Goal: Task Accomplishment & Management: Manage account settings

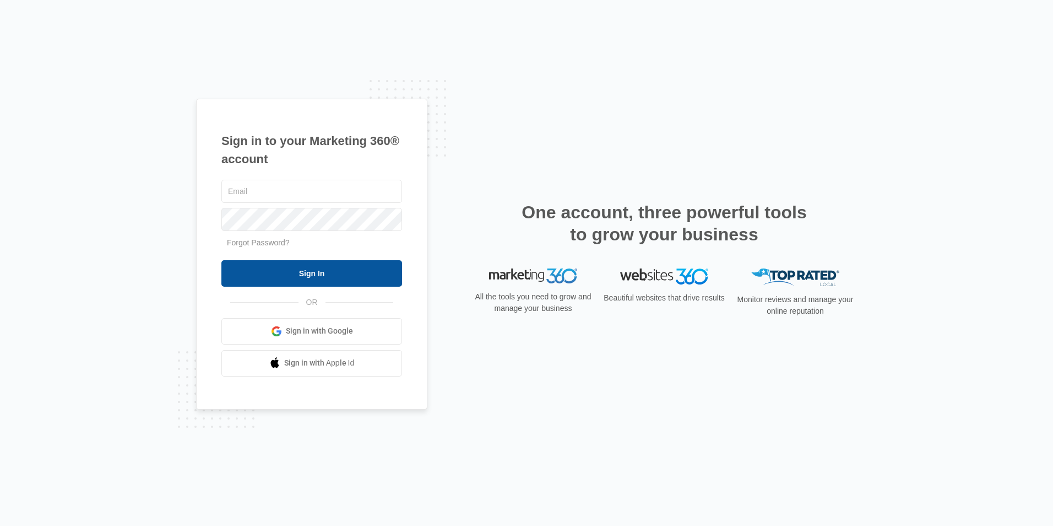
type input "[EMAIL_ADDRESS][DOMAIN_NAME]"
click at [299, 275] on input "Sign In" at bounding box center [311, 273] width 181 height 26
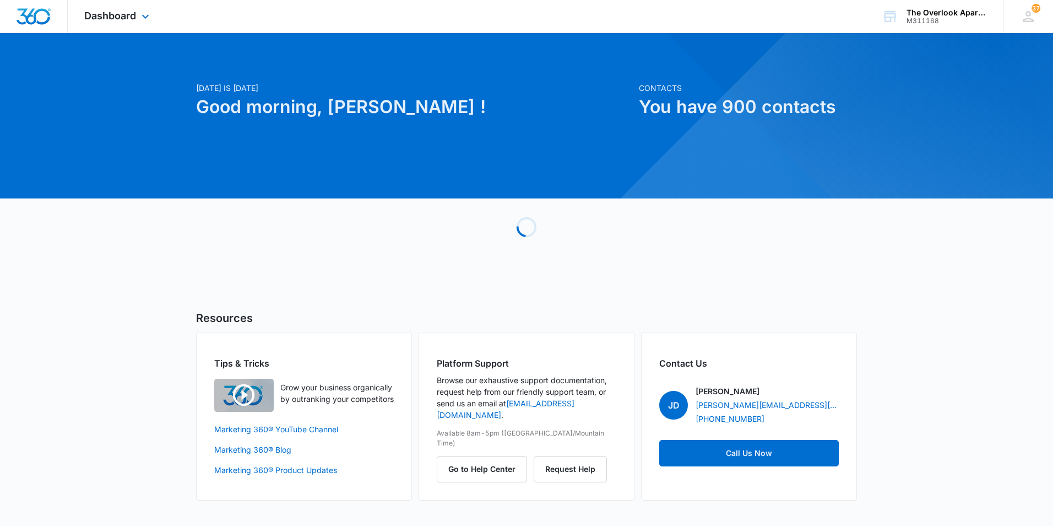
click at [116, 23] on div "Dashboard Apps Reputation Websites Forms CRM Email Social Content Ads Intellige…" at bounding box center [118, 16] width 101 height 33
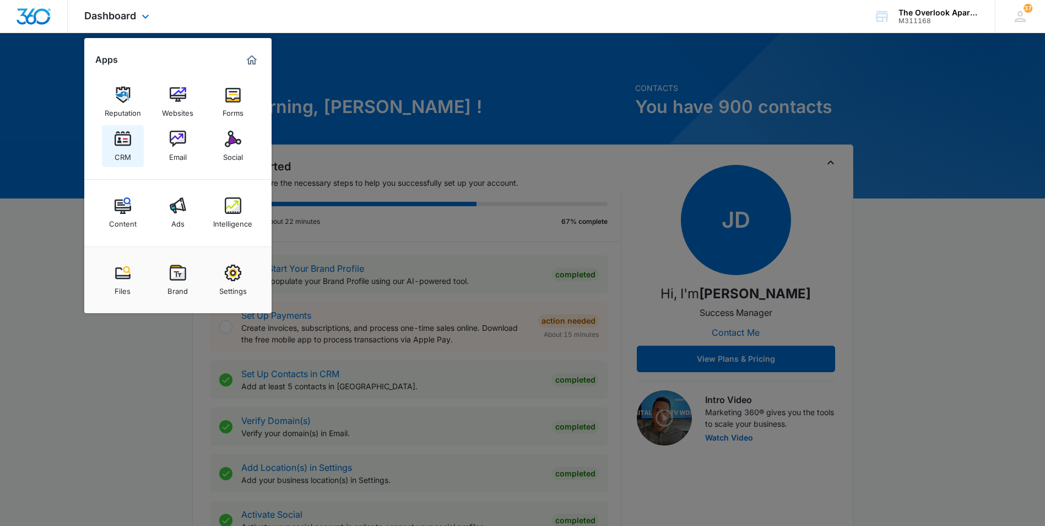
click at [124, 155] on div "CRM" at bounding box center [123, 154] width 17 height 14
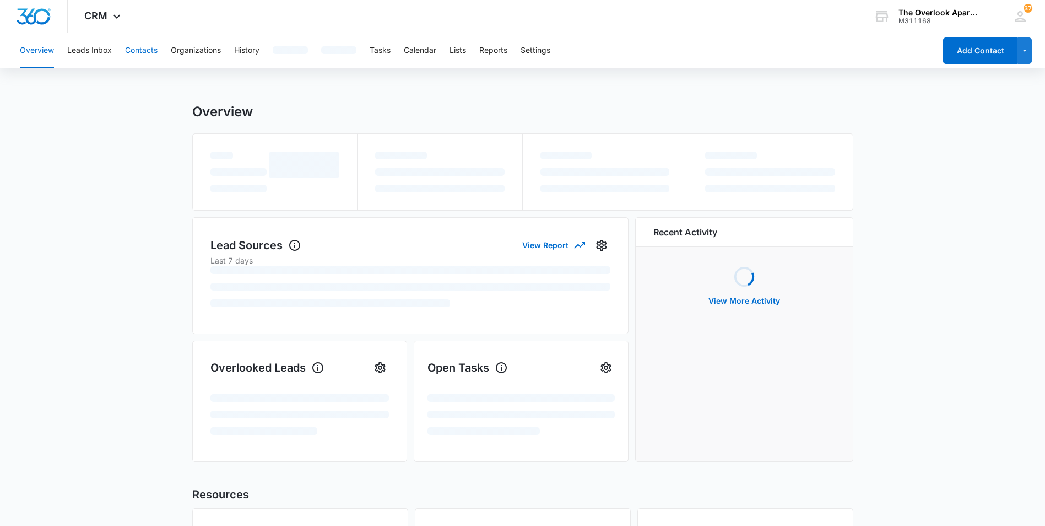
click at [139, 46] on button "Contacts" at bounding box center [141, 50] width 33 height 35
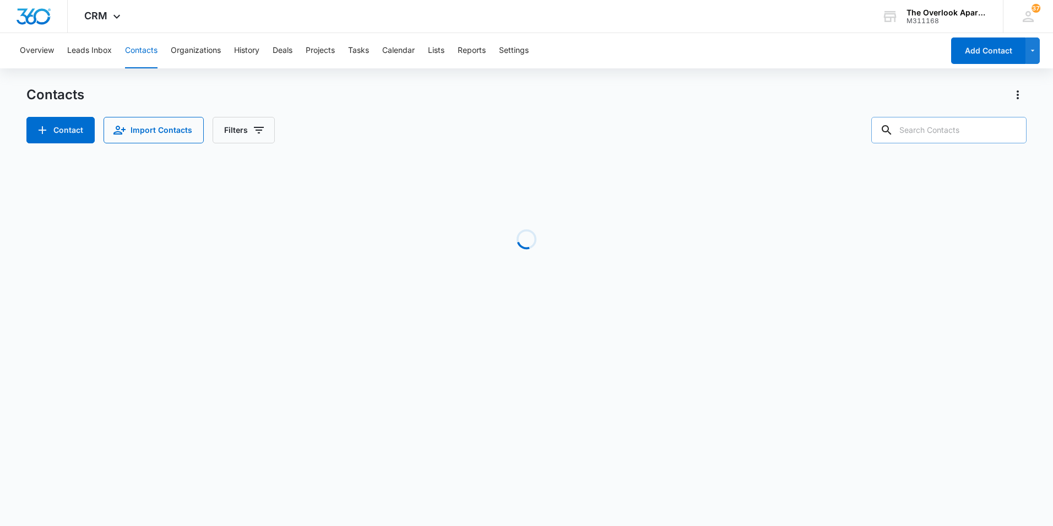
click at [956, 129] on input "text" at bounding box center [949, 130] width 155 height 26
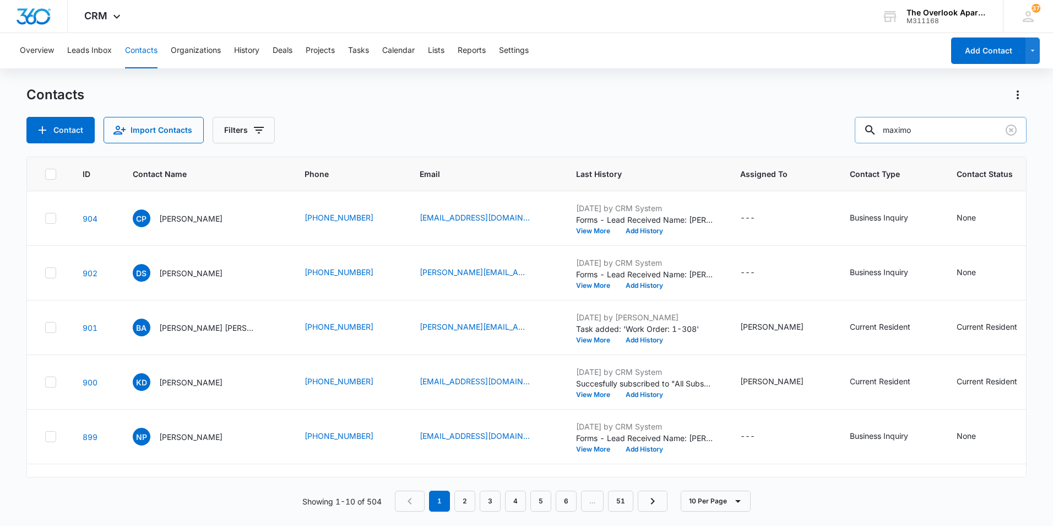
type input "maximo"
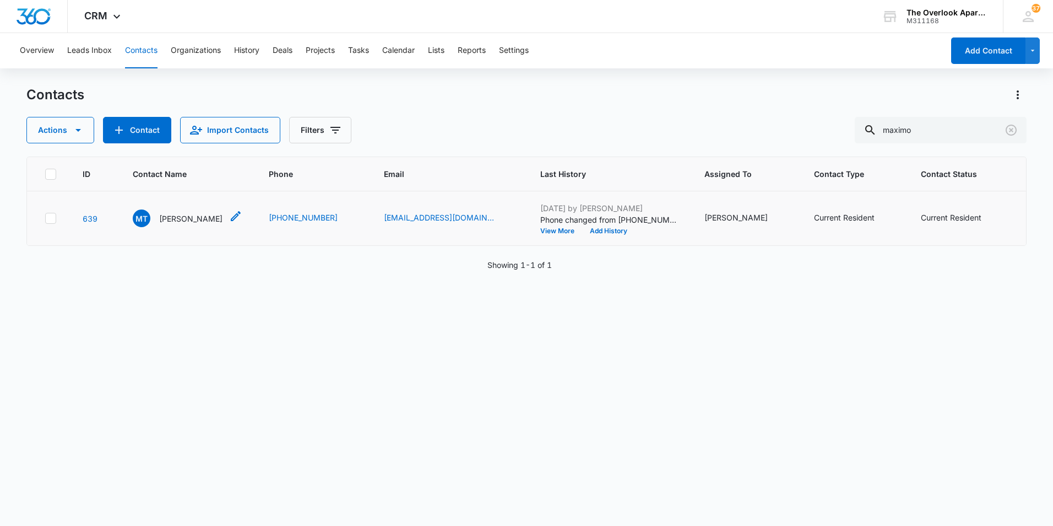
click at [207, 224] on p "Maximo Trevizo" at bounding box center [190, 219] width 63 height 12
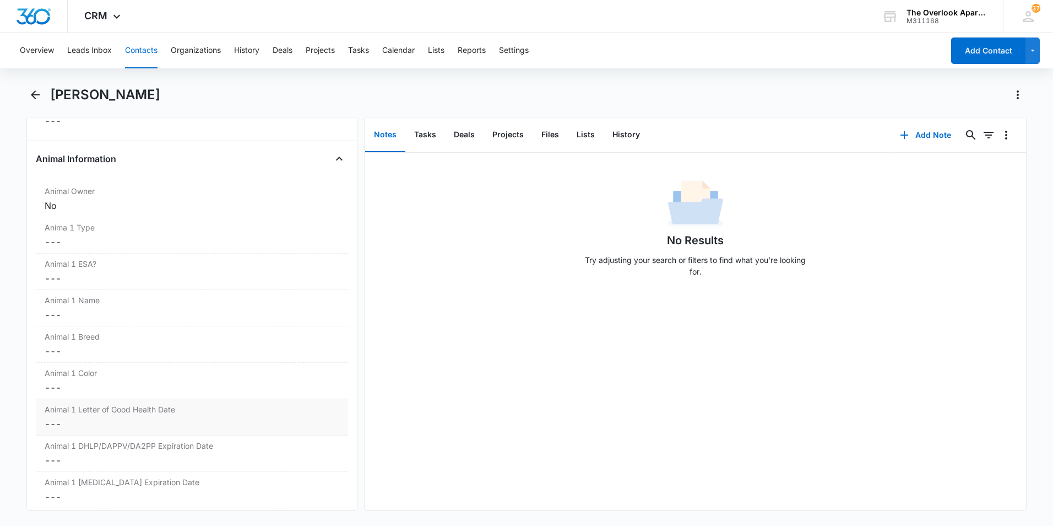
scroll to position [1377, 0]
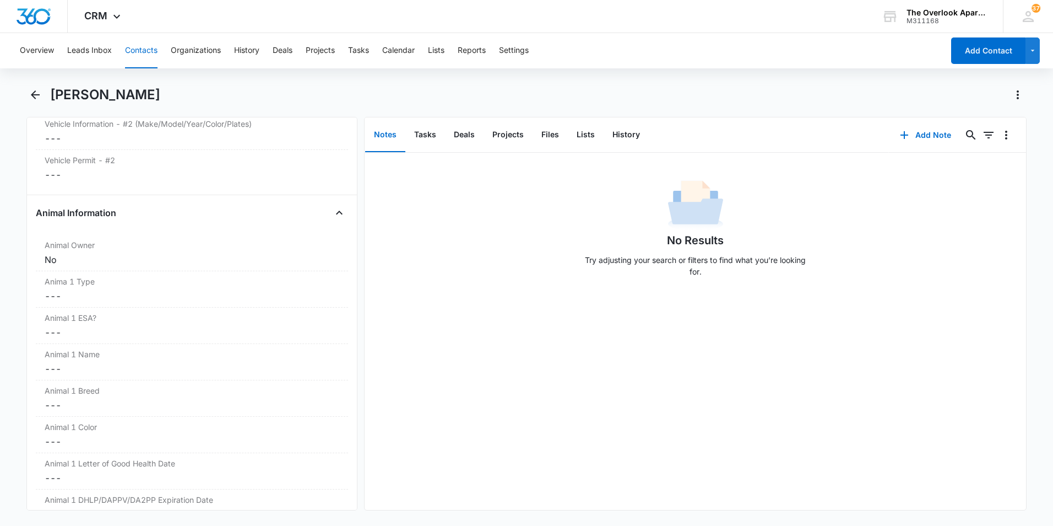
click at [464, 427] on div "No Results Try adjusting your search or filters to find what you’re looking for." at bounding box center [696, 331] width 662 height 357
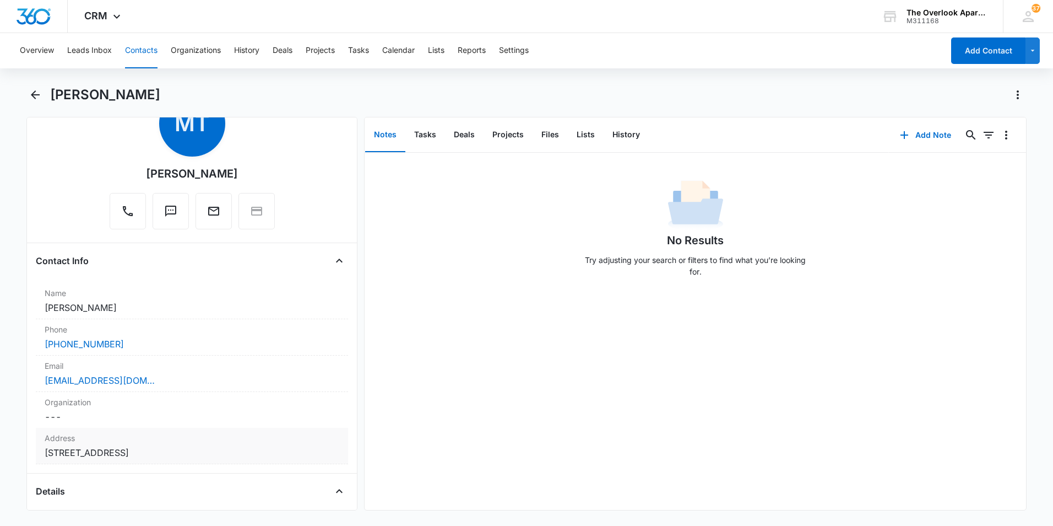
scroll to position [0, 0]
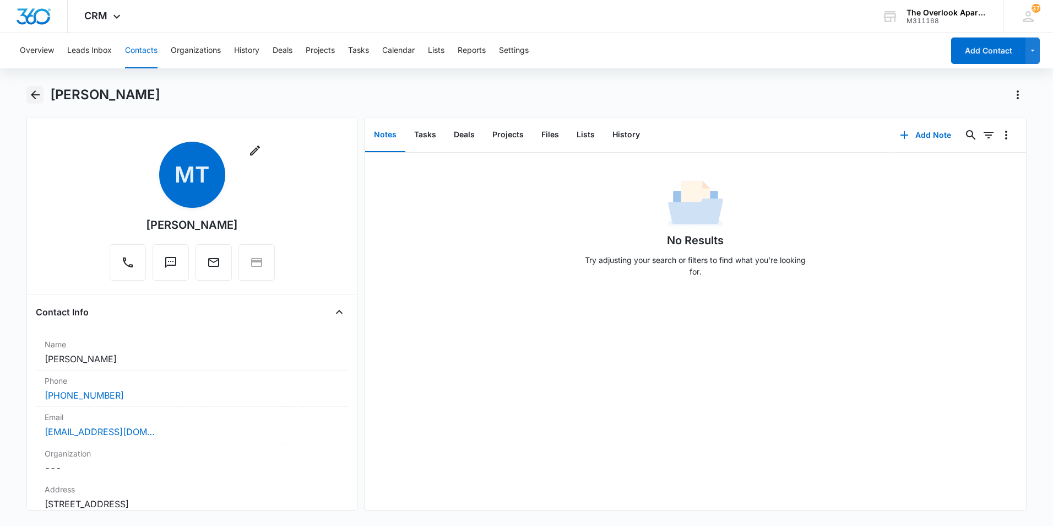
click at [36, 98] on icon "Back" at bounding box center [35, 94] width 13 height 13
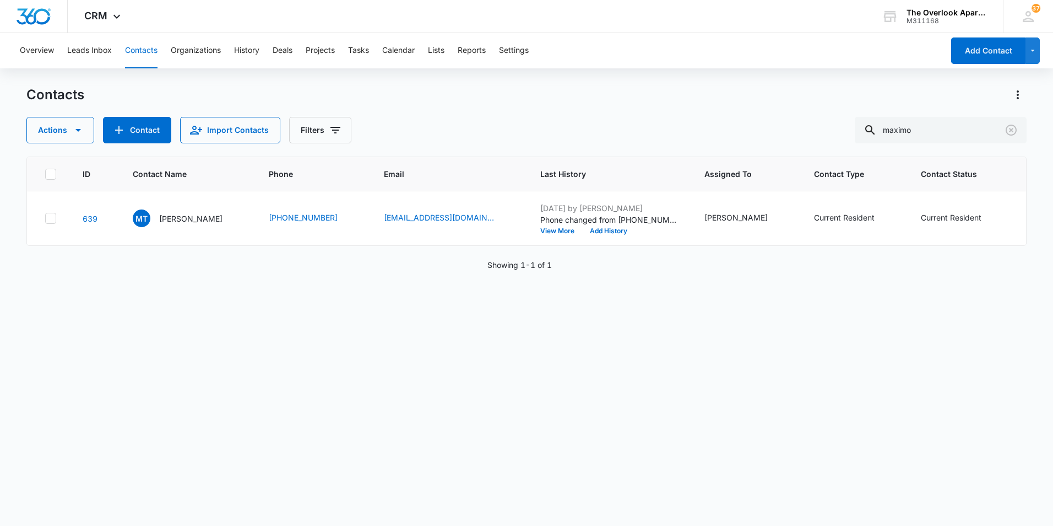
click at [478, 108] on div "Contacts Actions Contact Import Contacts Filters maximo" at bounding box center [526, 114] width 1001 height 57
click at [1010, 132] on icon "Clear" at bounding box center [1011, 129] width 13 height 13
